Goal: Information Seeking & Learning: Learn about a topic

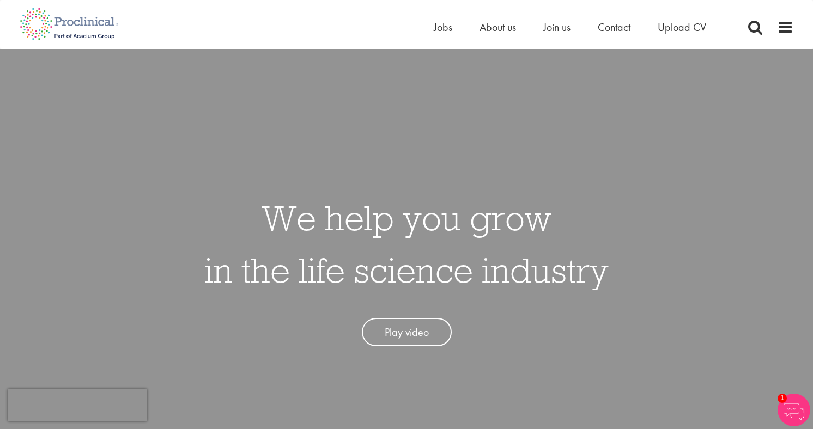
click at [448, 15] on div "Home Jobs About us Join us Contact Upload CV" at bounding box center [402, 20] width 782 height 41
click at [438, 31] on span "Jobs" at bounding box center [443, 27] width 19 height 14
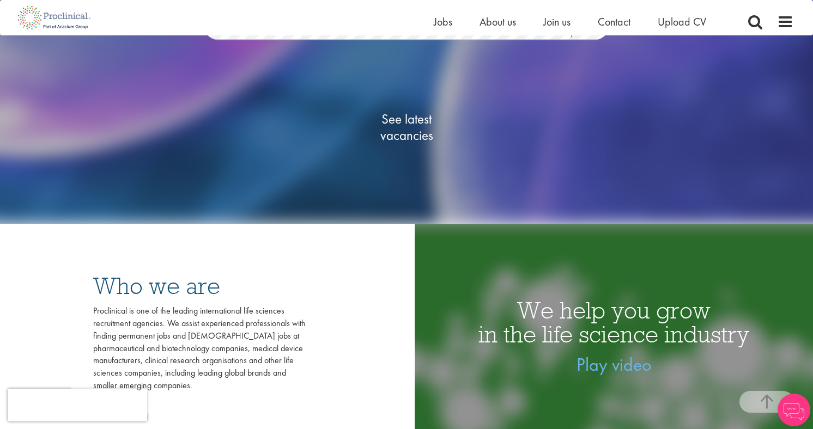
scroll to position [170, 0]
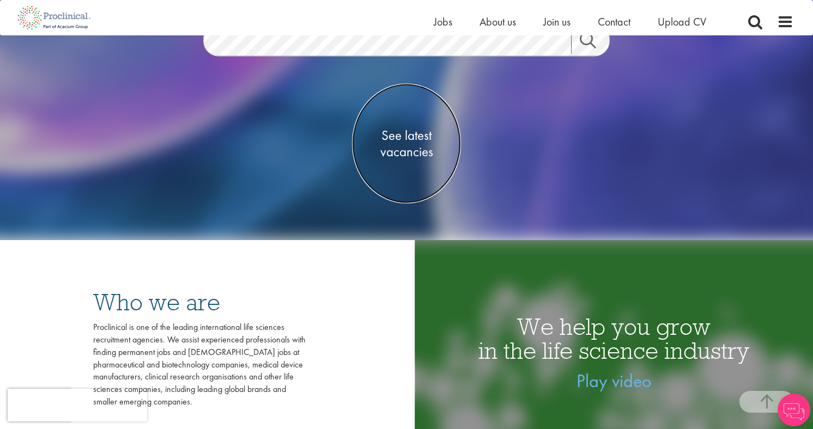
click at [410, 145] on span "See latest vacancies" at bounding box center [406, 143] width 109 height 33
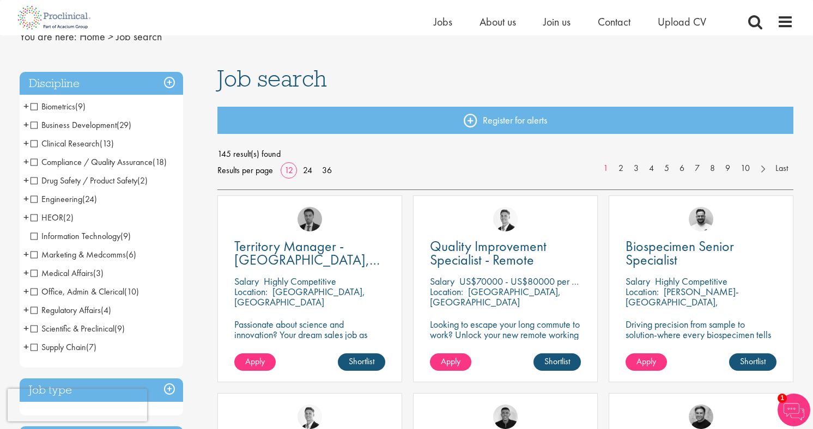
scroll to position [58, 0]
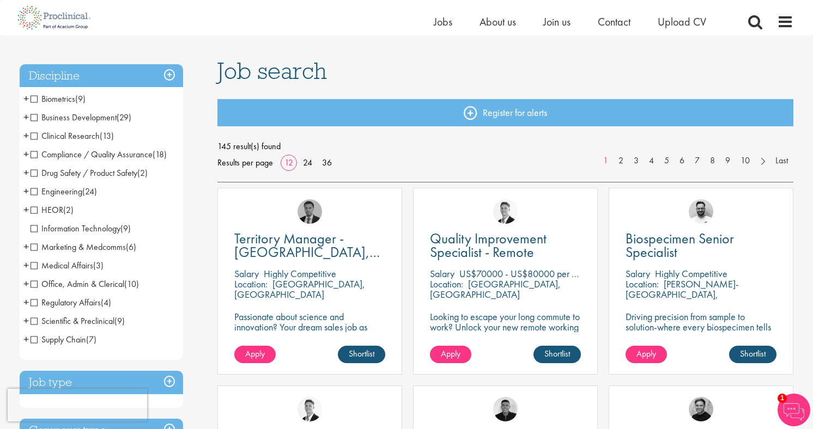
click at [36, 249] on span "Marketing & Medcomms" at bounding box center [77, 246] width 95 height 11
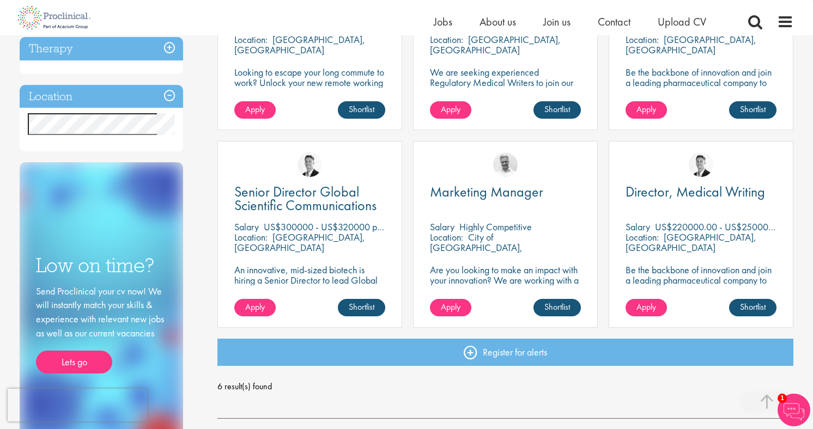
scroll to position [295, 0]
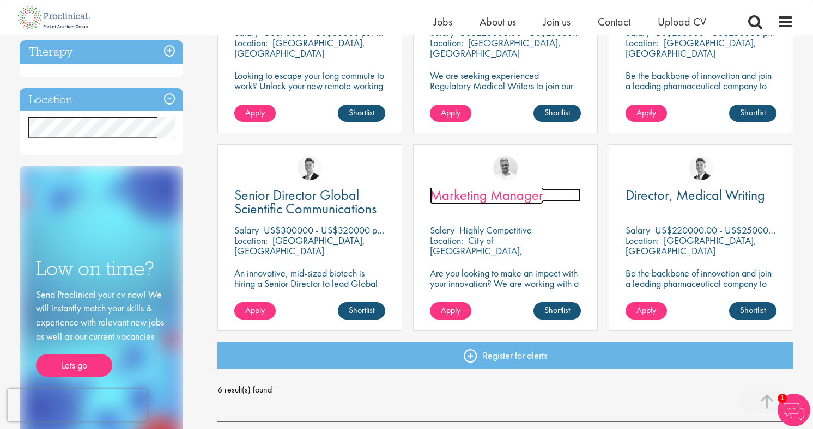
click at [466, 199] on span "Marketing Manager" at bounding box center [486, 195] width 113 height 19
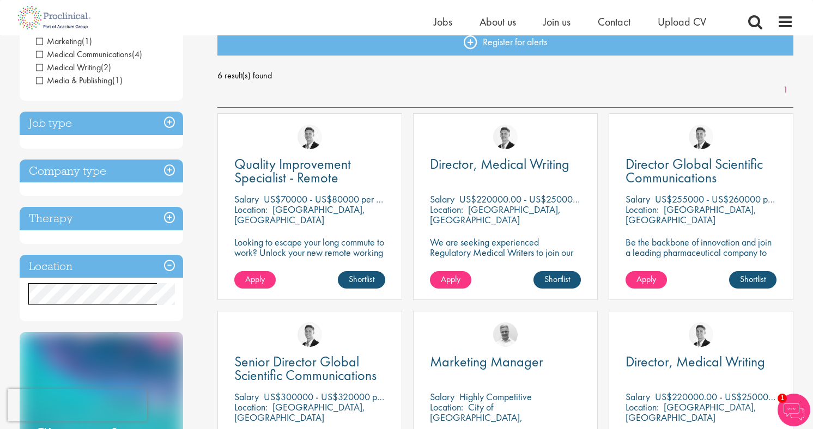
scroll to position [131, 0]
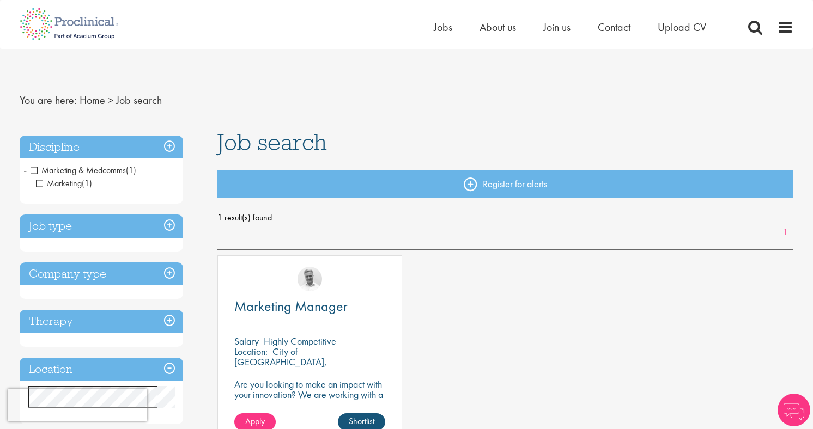
click at [39, 182] on span "Marketing" at bounding box center [59, 183] width 46 height 11
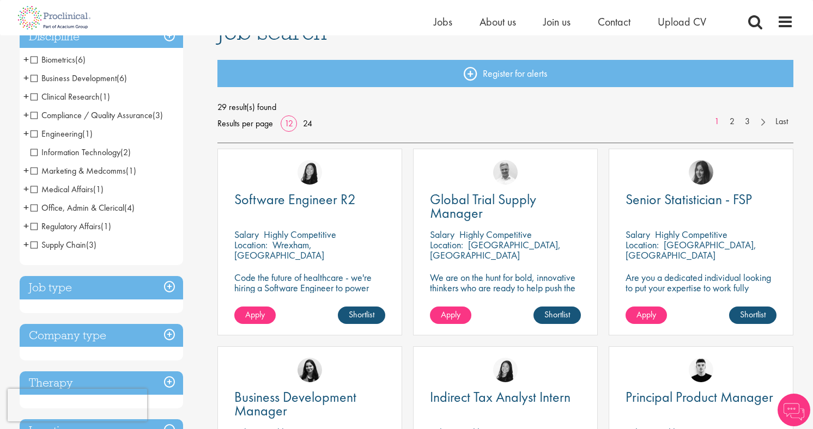
scroll to position [98, 0]
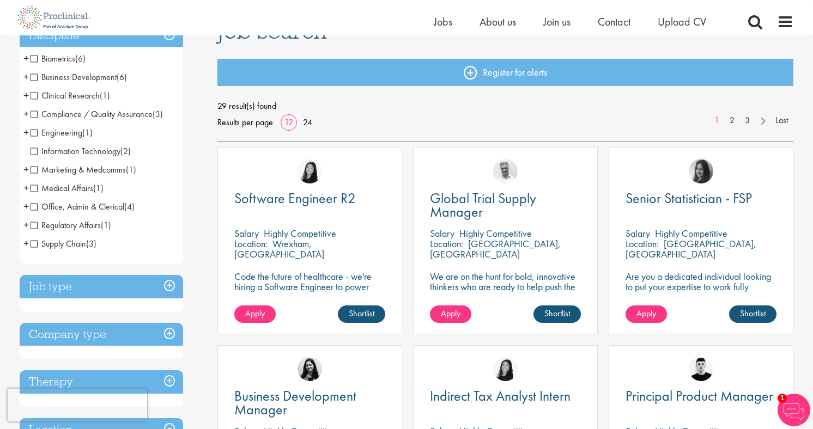
click at [105, 204] on span "Office, Admin & Clerical" at bounding box center [77, 206] width 94 height 11
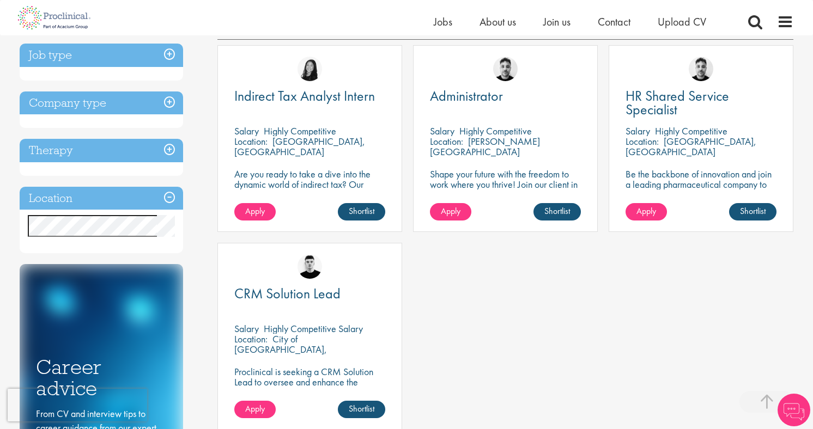
scroll to position [197, 0]
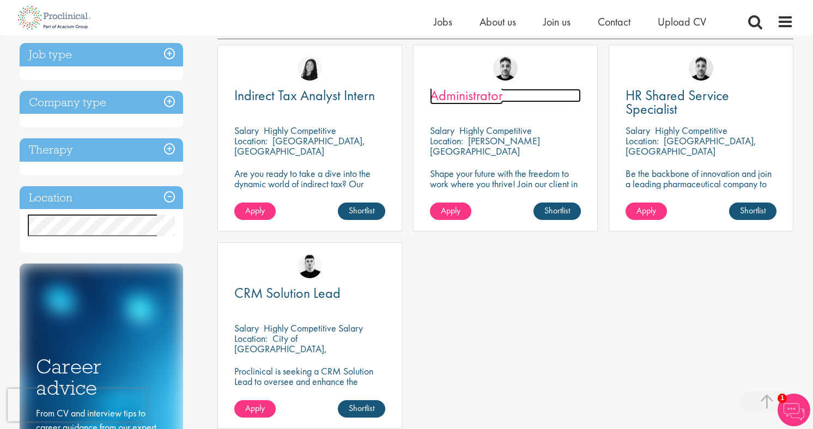
click at [471, 101] on span "Administrator" at bounding box center [466, 95] width 73 height 19
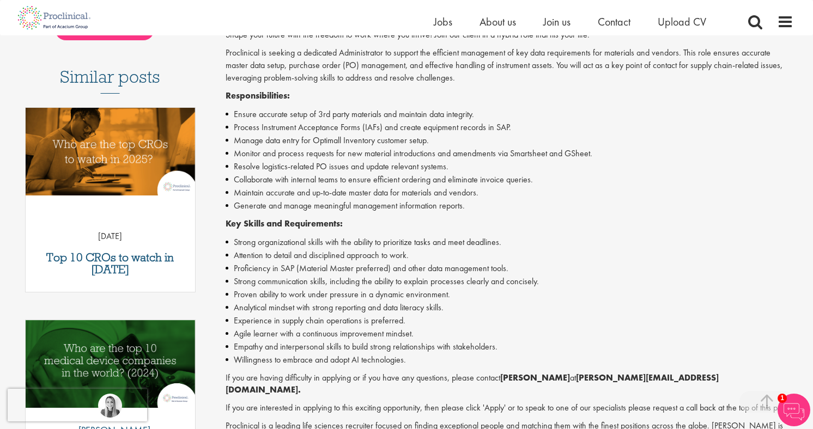
scroll to position [285, 0]
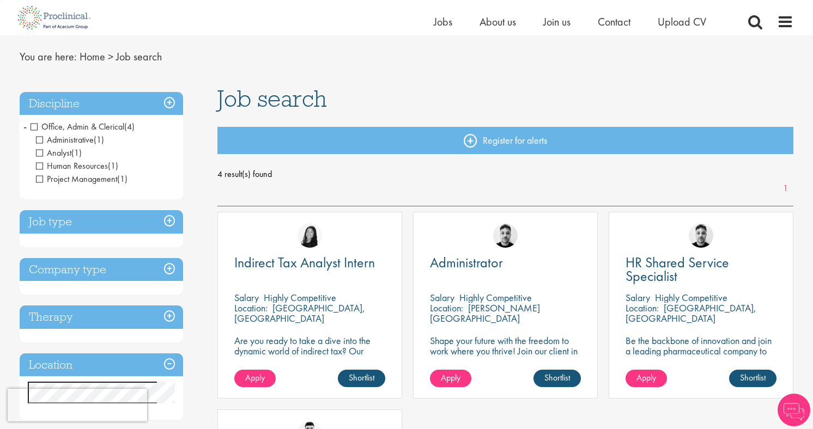
scroll to position [20, 0]
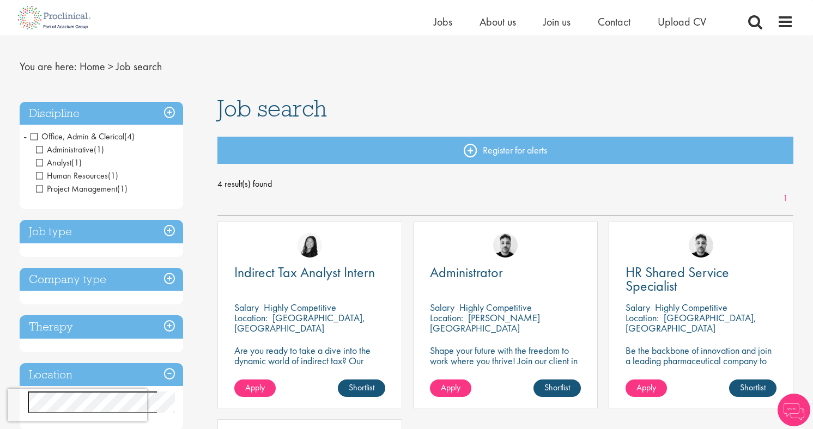
click at [168, 109] on h3 "Discipline" at bounding box center [101, 113] width 163 height 23
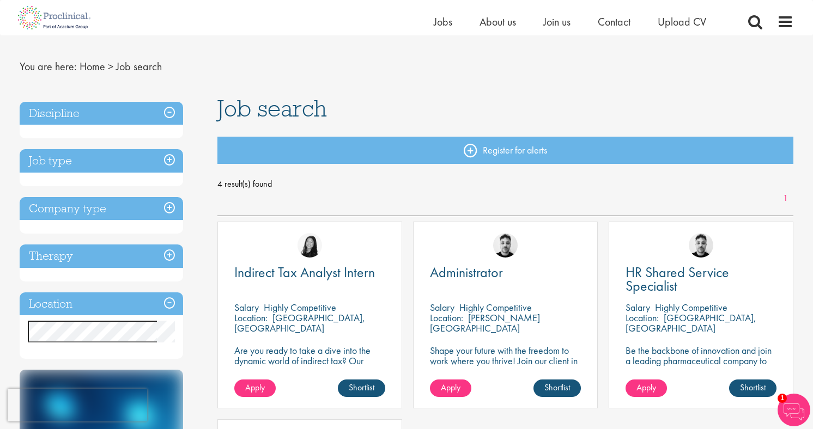
click at [168, 109] on h3 "Discipline" at bounding box center [101, 113] width 163 height 23
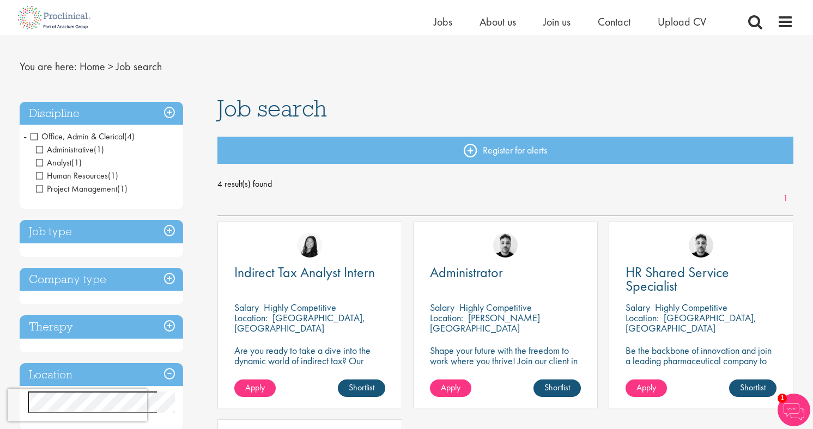
click at [37, 138] on span "Office, Admin & Clerical" at bounding box center [77, 136] width 94 height 11
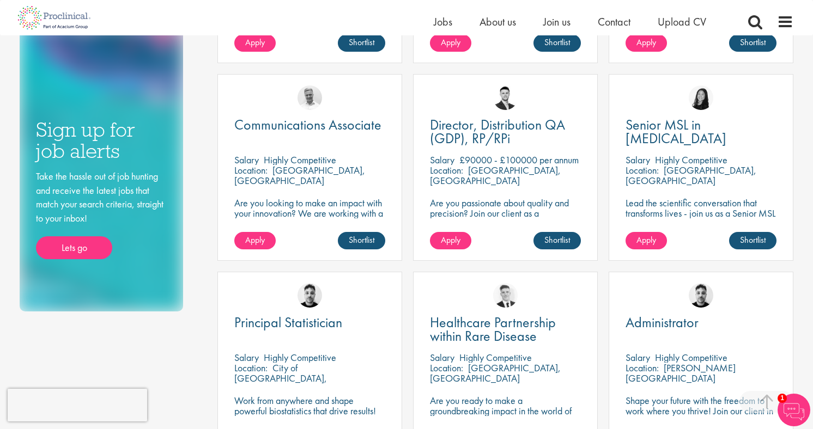
scroll to position [572, 0]
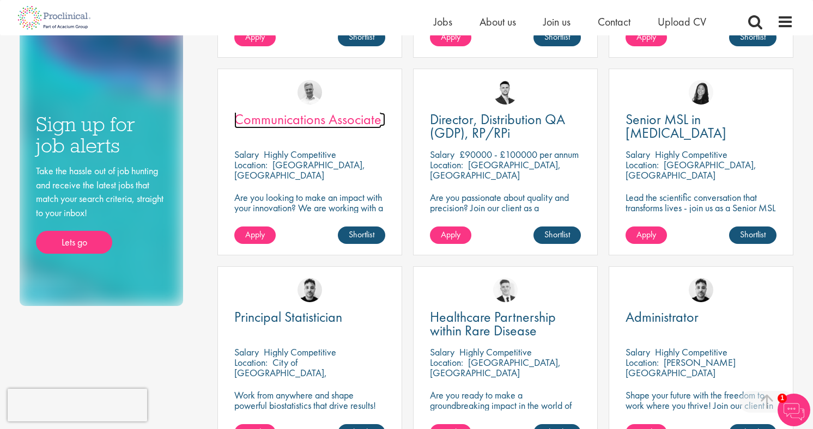
click at [309, 121] on span "Communications Associate" at bounding box center [307, 119] width 147 height 19
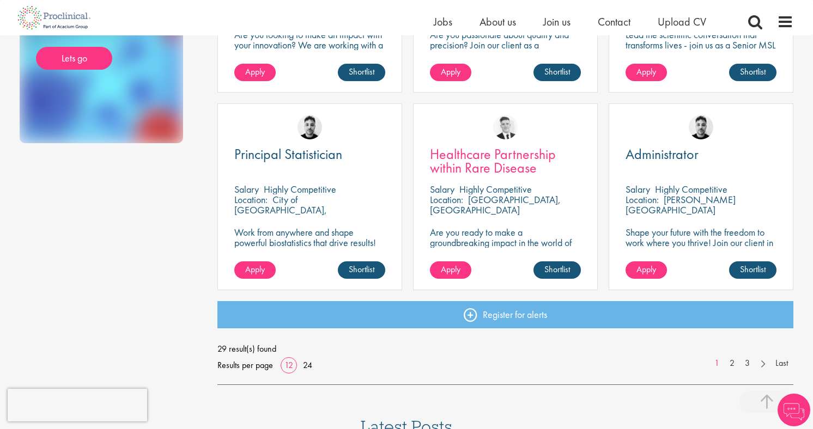
scroll to position [734, 0]
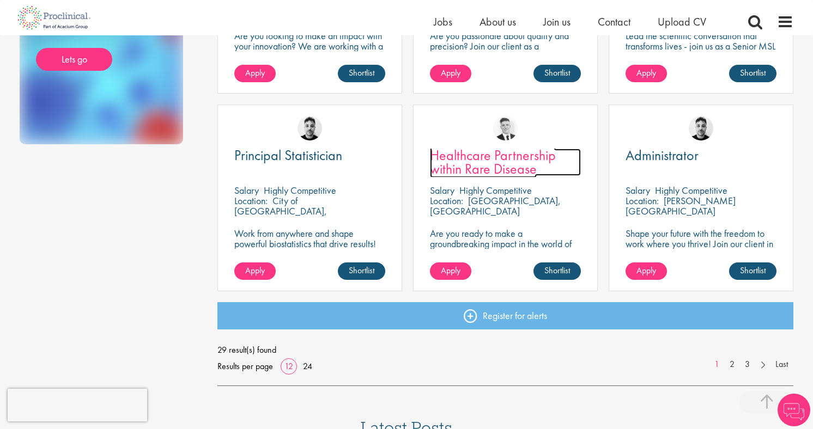
click at [493, 172] on span "Healthcare Partnership within Rare Disease" at bounding box center [493, 162] width 126 height 32
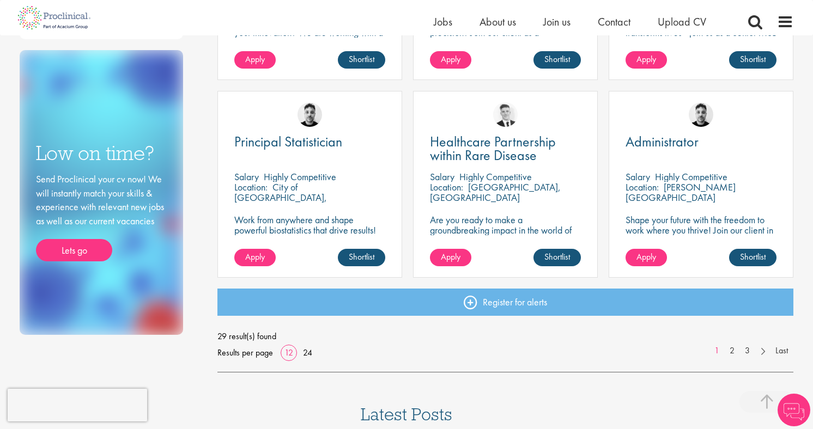
scroll to position [734, 0]
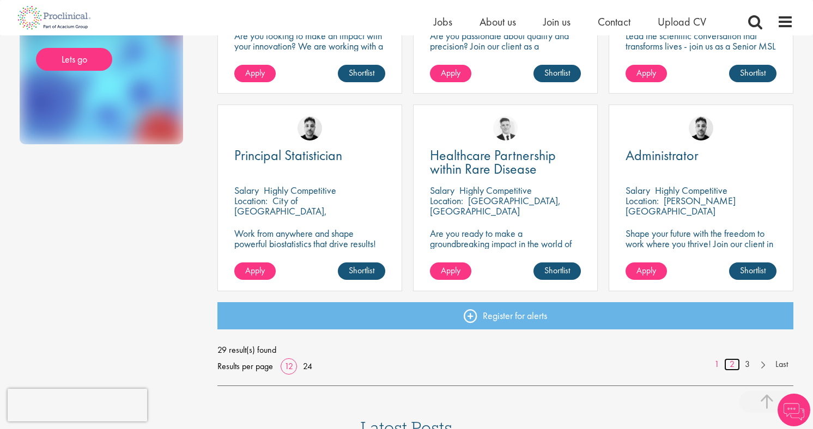
click at [731, 366] on link "2" at bounding box center [732, 364] width 16 height 13
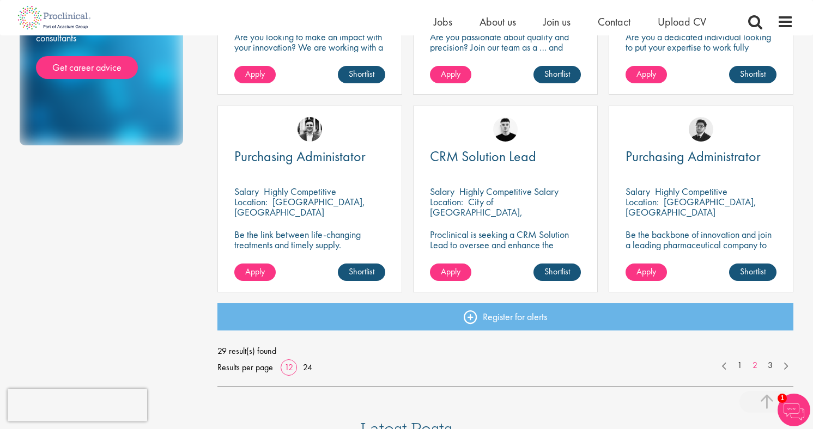
scroll to position [739, 0]
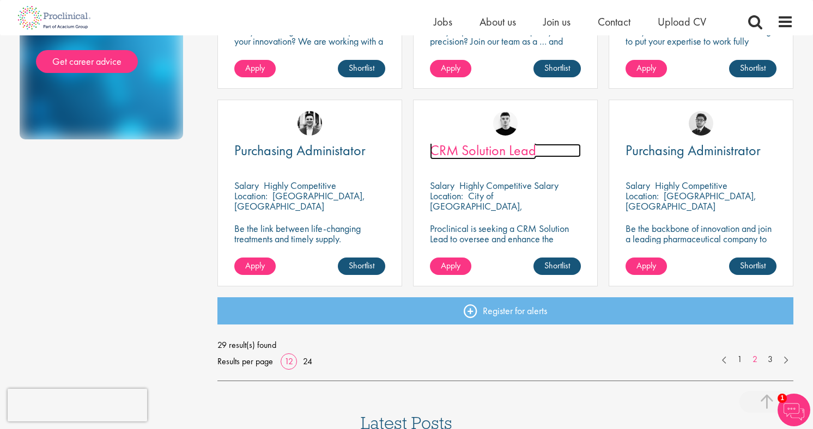
click at [492, 149] on span "CRM Solution Lead" at bounding box center [483, 150] width 106 height 19
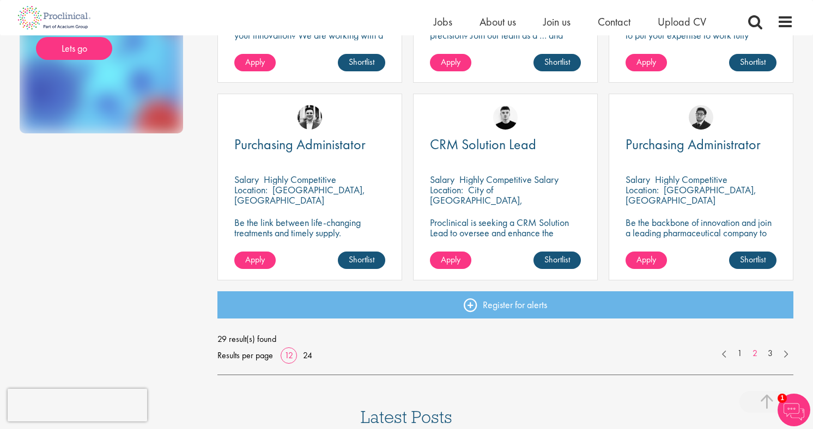
scroll to position [748, 0]
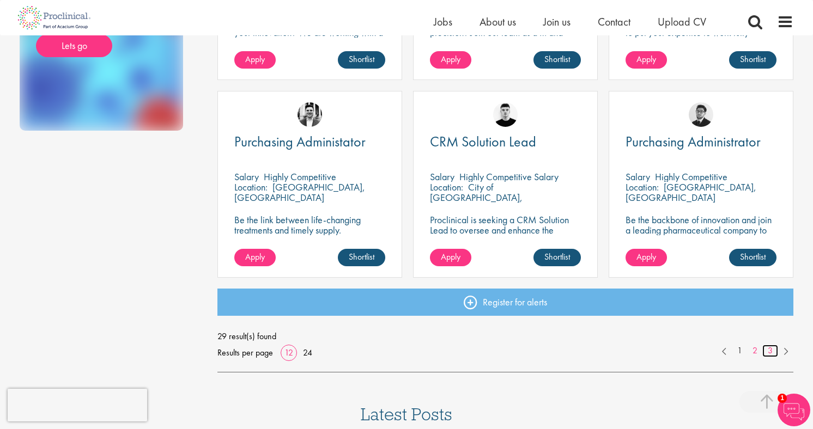
click at [771, 348] on link "3" at bounding box center [770, 351] width 16 height 13
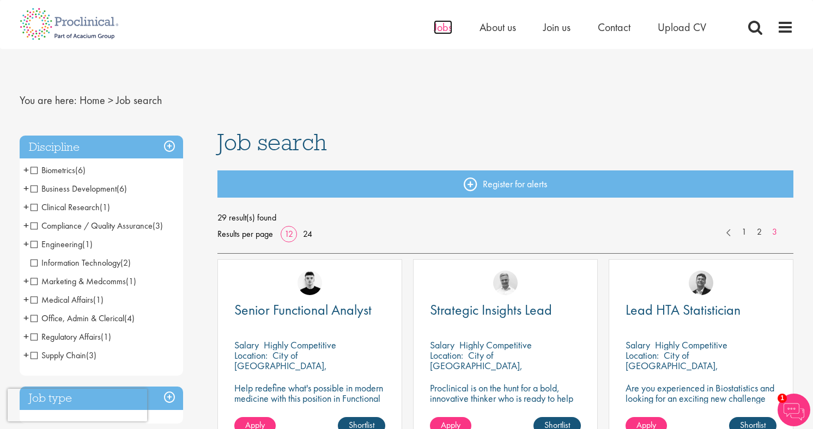
click at [437, 29] on span "Jobs" at bounding box center [443, 27] width 19 height 14
